Goal: Task Accomplishment & Management: Manage account settings

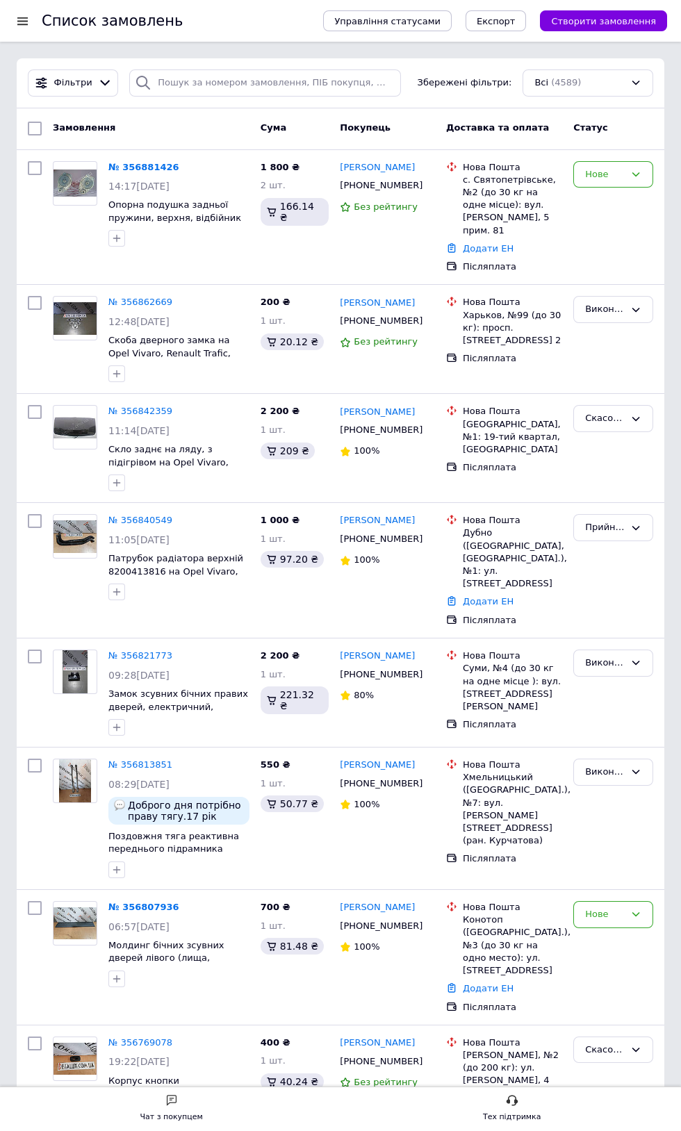
click at [635, 174] on icon at bounding box center [635, 174] width 11 height 11
click at [615, 226] on li "Виконано" at bounding box center [613, 229] width 78 height 26
